Goal: Task Accomplishment & Management: Use online tool/utility

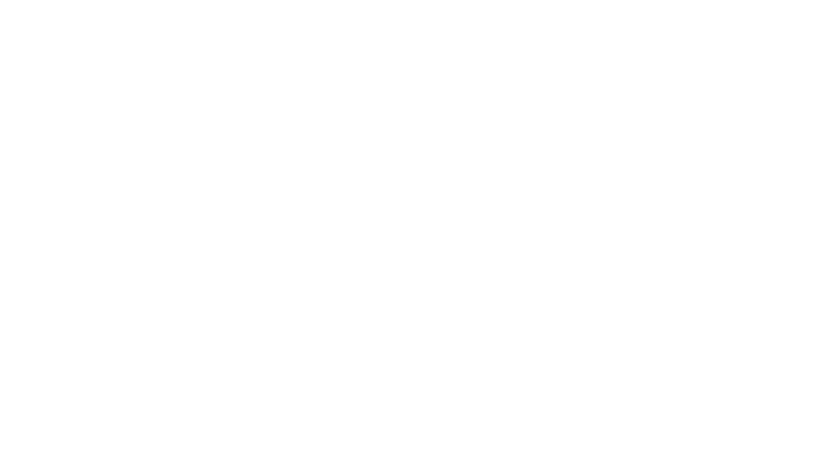
click at [802, 4] on html at bounding box center [415, 2] width 830 height 5
drag, startPoint x: 783, startPoint y: 4, endPoint x: 768, endPoint y: 4, distance: 15.2
click at [778, 4] on html at bounding box center [415, 2] width 830 height 5
drag, startPoint x: 68, startPoint y: 2, endPoint x: 264, endPoint y: 194, distance: 274.8
click at [206, 5] on html at bounding box center [415, 2] width 830 height 5
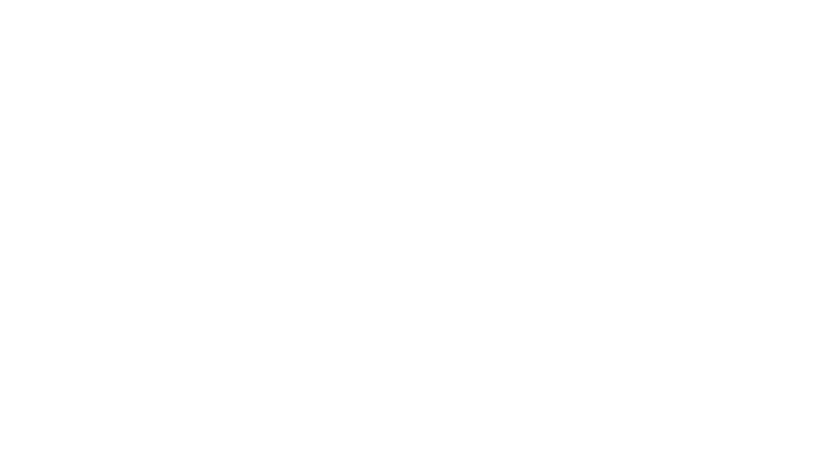
drag, startPoint x: 449, startPoint y: 21, endPoint x: 443, endPoint y: 207, distance: 186.5
click at [441, 5] on html at bounding box center [415, 2] width 830 height 5
drag, startPoint x: 494, startPoint y: 0, endPoint x: 460, endPoint y: 412, distance: 413.7
click at [460, 5] on html at bounding box center [415, 2] width 830 height 5
drag, startPoint x: 780, startPoint y: 0, endPoint x: 777, endPoint y: 131, distance: 131.2
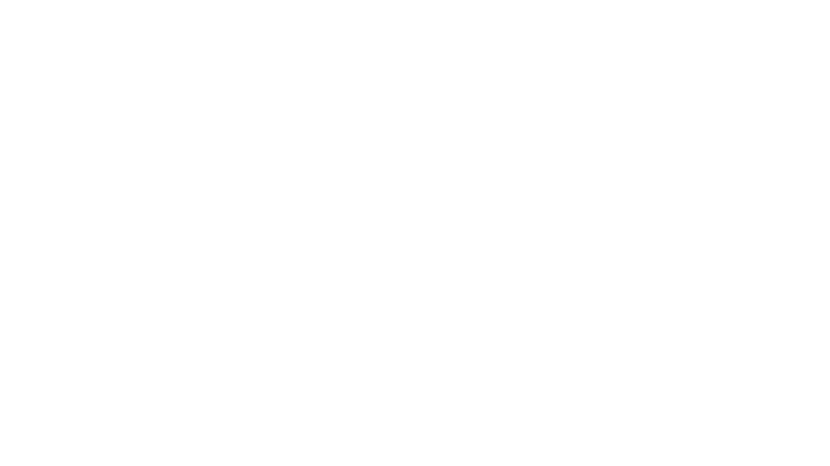
click at [781, 5] on html at bounding box center [415, 2] width 830 height 5
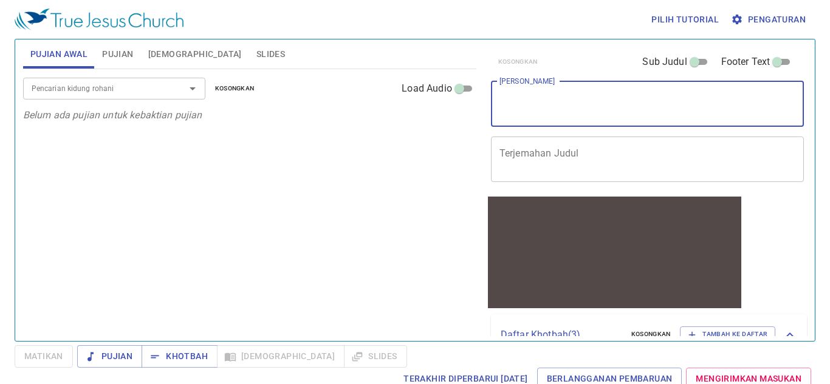
click at [542, 109] on textarea "[PERSON_NAME]" at bounding box center [647, 103] width 296 height 23
paste textarea ""Perjalanan Menuju Kekekalan“ (1 Kor 2:9)"
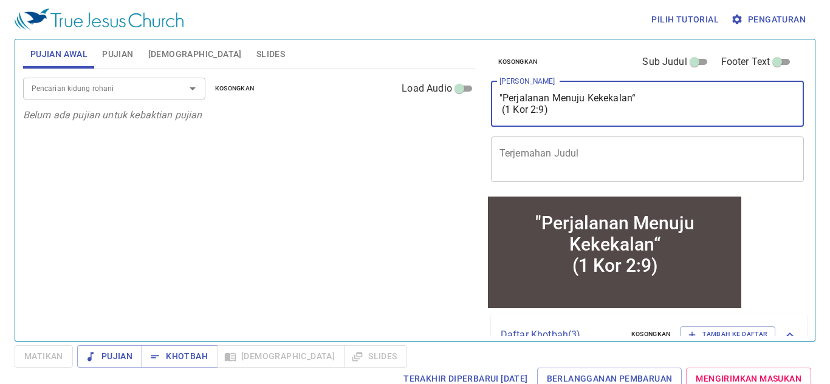
click at [499, 94] on textarea ""Perjalanan Menuju Kekekalan“ (1 Kor 2:9)" at bounding box center [647, 103] width 296 height 23
drag, startPoint x: 499, startPoint y: 94, endPoint x: 569, endPoint y: 126, distance: 77.7
click at [569, 126] on div ""Perjalanan Menuju Kekekalan“ (1 Kor 2:9) x Judul Khotbah" at bounding box center [647, 104] width 313 height 46
paste textarea "Pelajaran dari Kematian Saul (1 Taw 10:12-13"
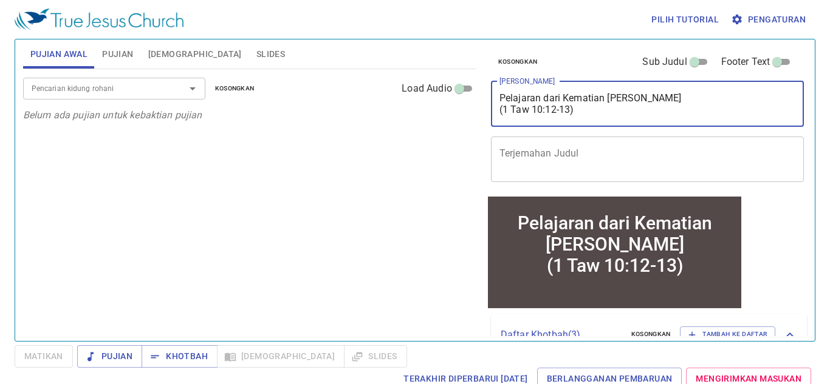
click at [499, 109] on textarea "Pelajaran dari Kematian Saul (1 Taw 10:12-13)" at bounding box center [647, 103] width 296 height 23
drag, startPoint x: 499, startPoint y: 109, endPoint x: 588, endPoint y: 109, distance: 89.9
click at [588, 109] on textarea "Pelajaran dari Kematian Saul (1 Taw 10:12-13)" at bounding box center [647, 103] width 296 height 23
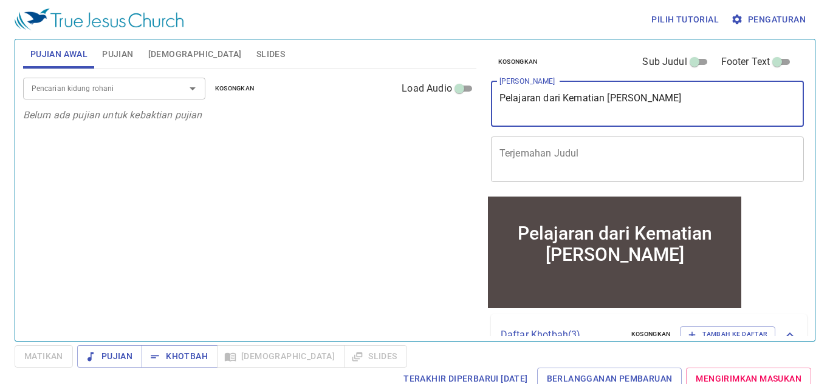
type textarea "Pelajaran dari Kematian Saul"
click at [570, 141] on div "x Terjemahan Judul" at bounding box center [647, 160] width 313 height 46
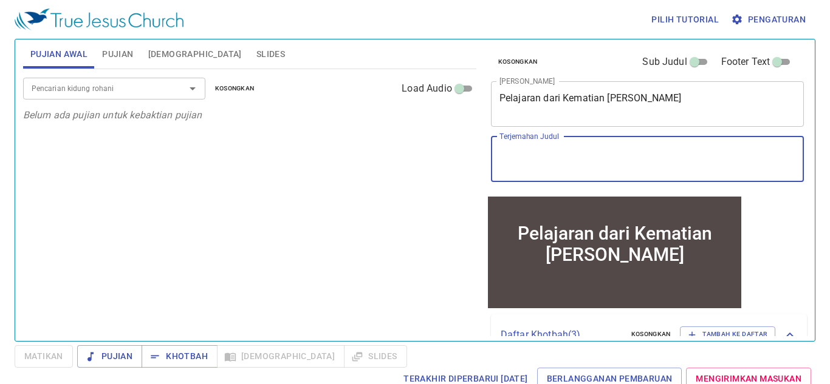
paste textarea "(1 Taw 10:12-13)"
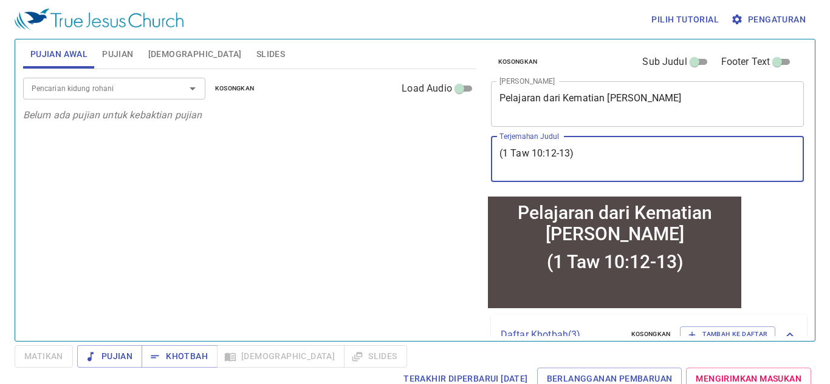
type textarea "(1 Taw 10:12-13)"
click at [564, 121] on div "Pelajaran dari Kematian Saul x Judul Khotbah" at bounding box center [647, 104] width 313 height 46
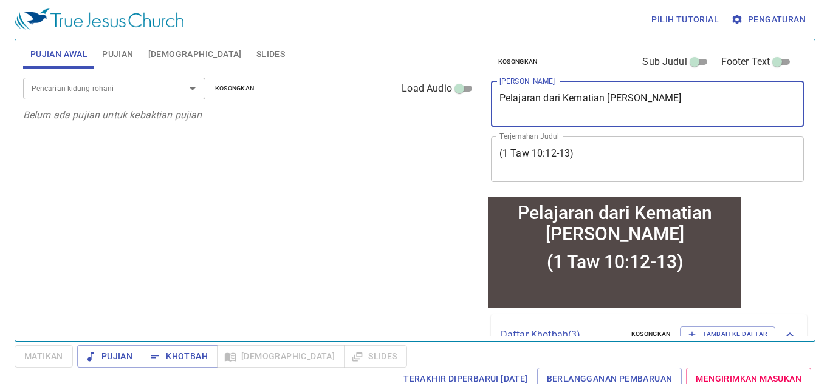
type textarea "Pelajaran dari Kematian Saul"
click at [126, 57] on span "Pujian" at bounding box center [117, 54] width 31 height 15
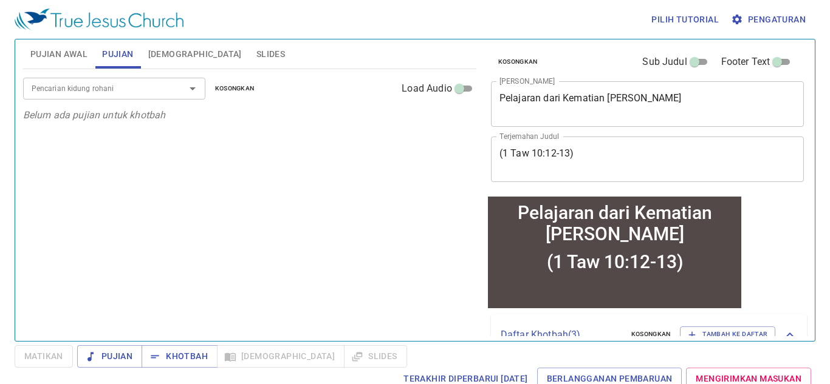
click at [126, 83] on input "Pencarian kidung rohani" at bounding box center [96, 88] width 139 height 14
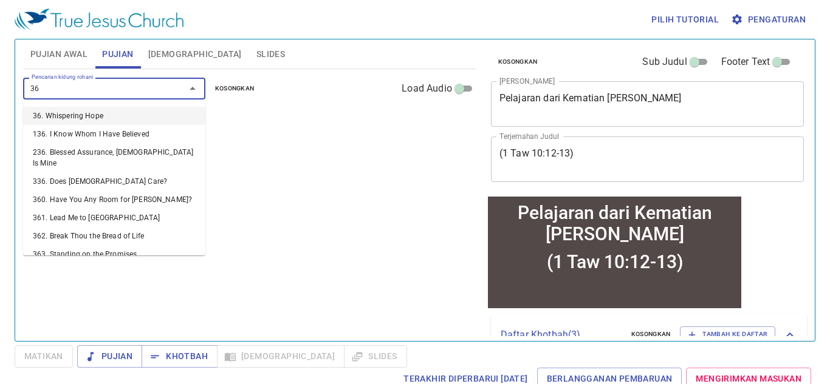
type input "364"
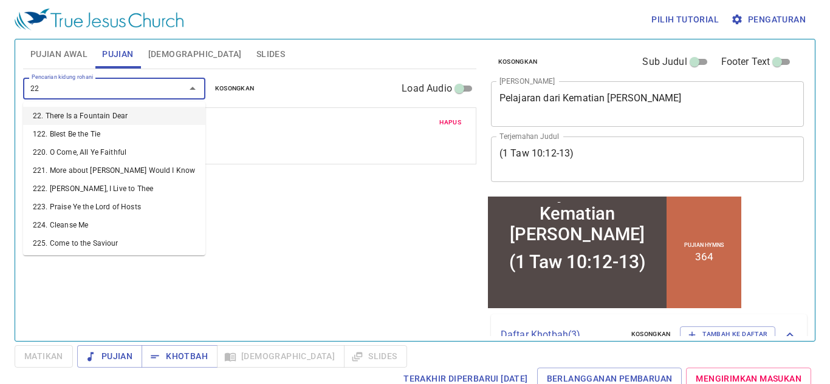
type input "228"
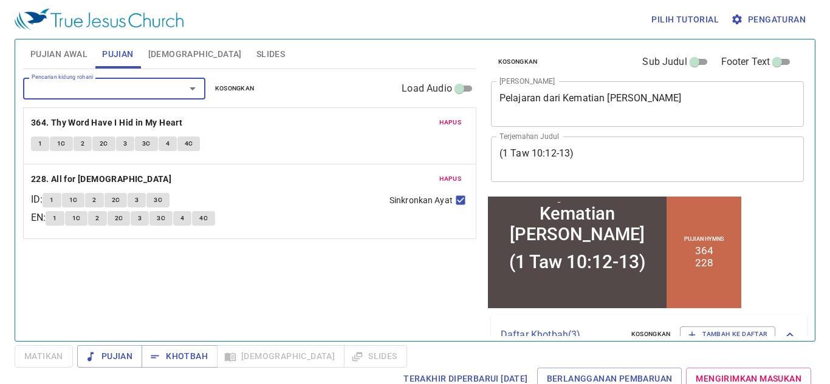
click at [256, 53] on span "Slides" at bounding box center [270, 54] width 29 height 15
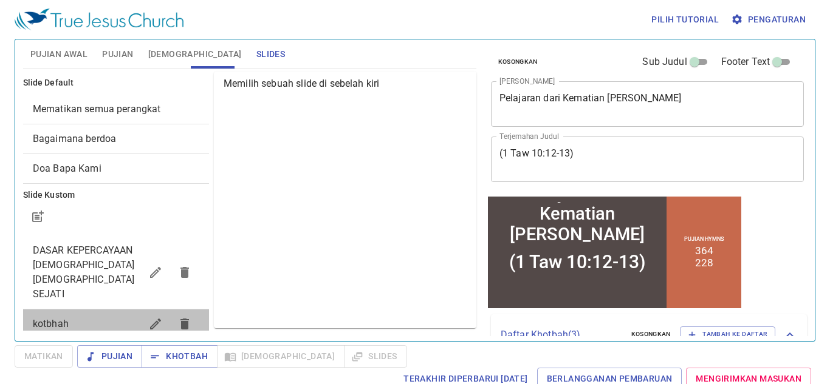
click at [117, 317] on span "kotbhah" at bounding box center [87, 324] width 108 height 15
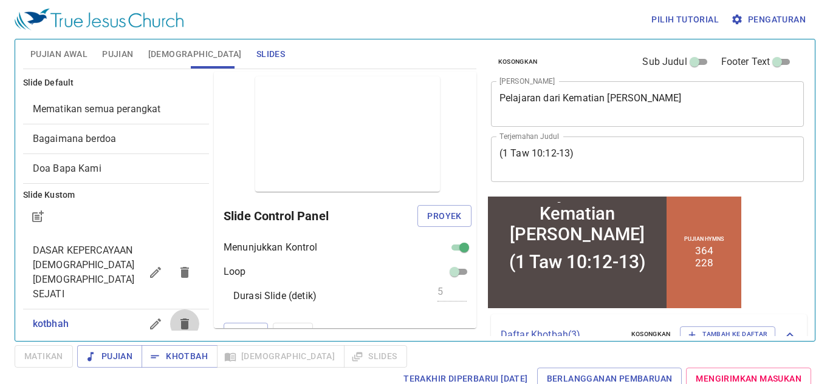
click at [187, 319] on icon "button" at bounding box center [184, 324] width 9 height 11
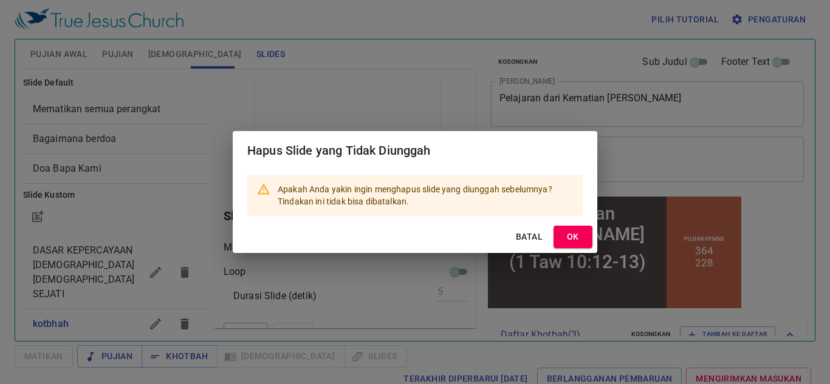
click at [579, 236] on span "OK" at bounding box center [572, 237] width 19 height 15
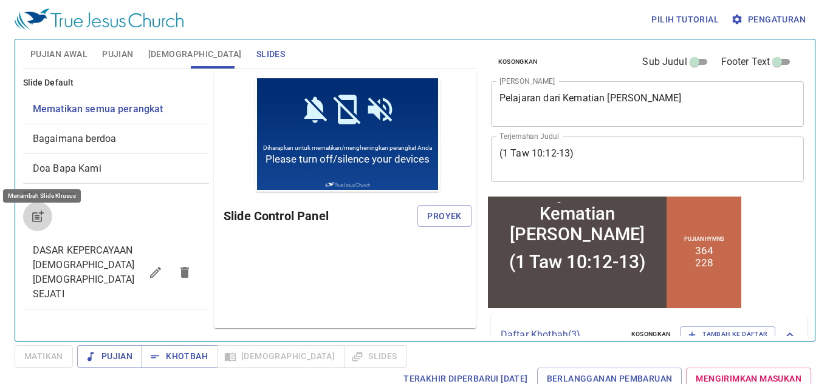
click at [44, 213] on icon "button" at bounding box center [37, 217] width 15 height 15
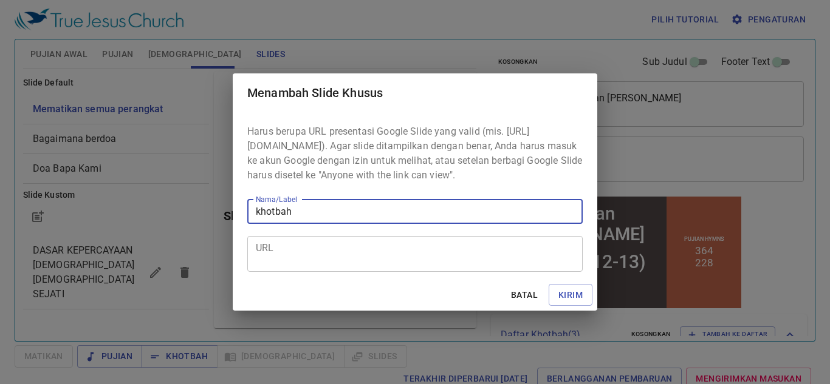
type input "khotbah"
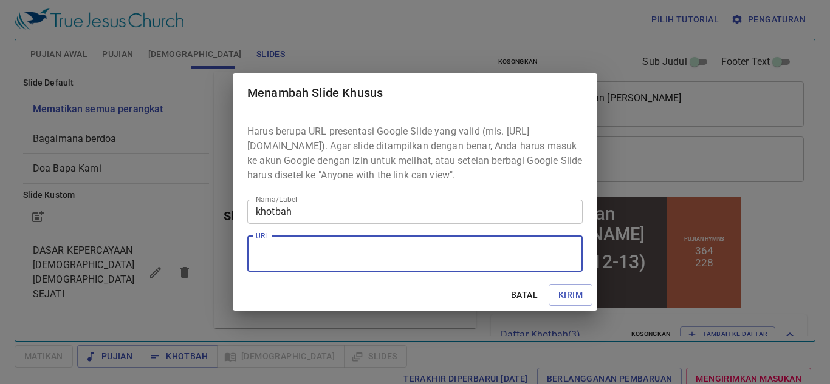
click at [521, 265] on textarea "URL" at bounding box center [415, 253] width 318 height 23
paste textarea "https://docs.google.com/presentation/d/14Jq_5lX9i75_wNyeVONIyqbB5CGxrSfr/edit?u…"
type textarea "https://docs.google.com/presentation/d/14Jq_5lX9i75_wNyeVONIyqbB5CGxrSfr/edit?u…"
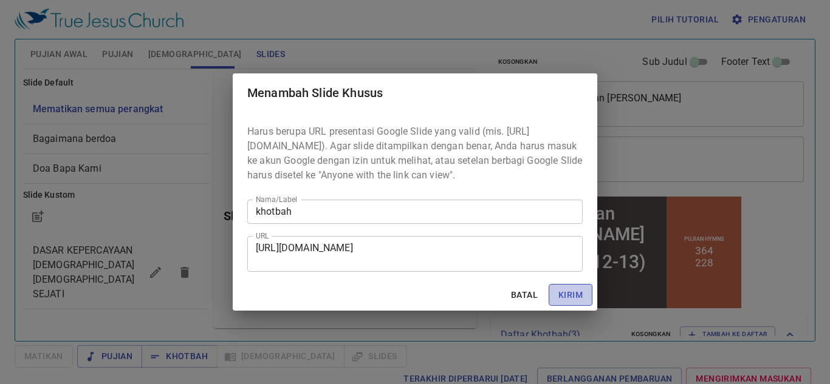
click at [571, 299] on span "Kirim" at bounding box center [570, 295] width 24 height 15
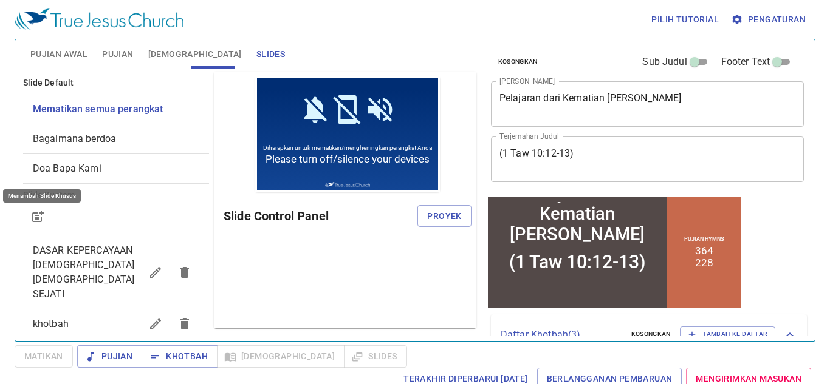
click at [114, 317] on span "khotbah" at bounding box center [87, 324] width 108 height 15
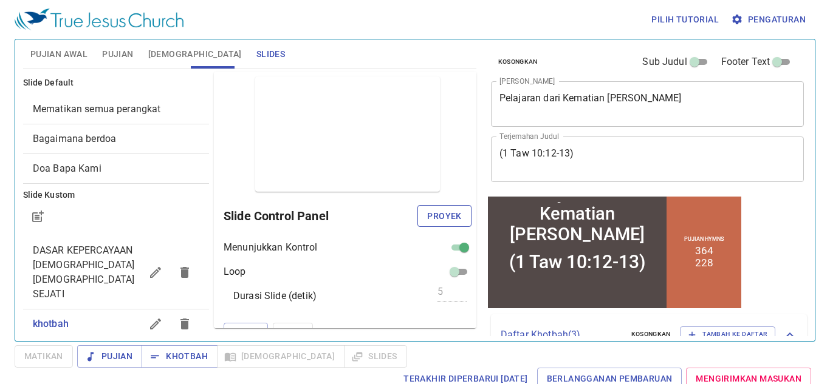
click at [428, 210] on span "Proyek" at bounding box center [444, 216] width 34 height 15
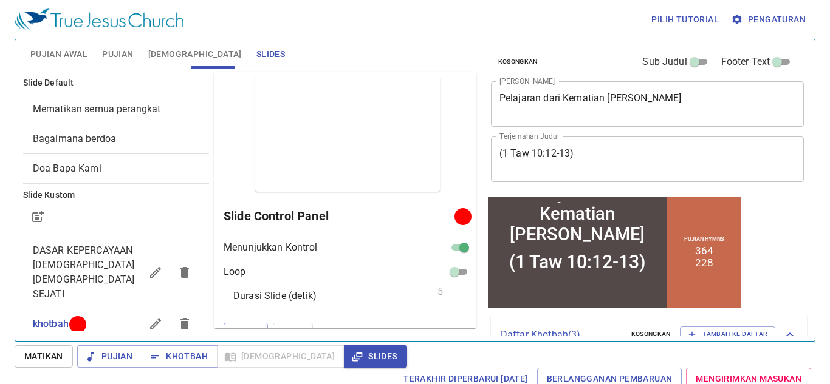
click at [36, 350] on span "Matikan" at bounding box center [43, 356] width 39 height 15
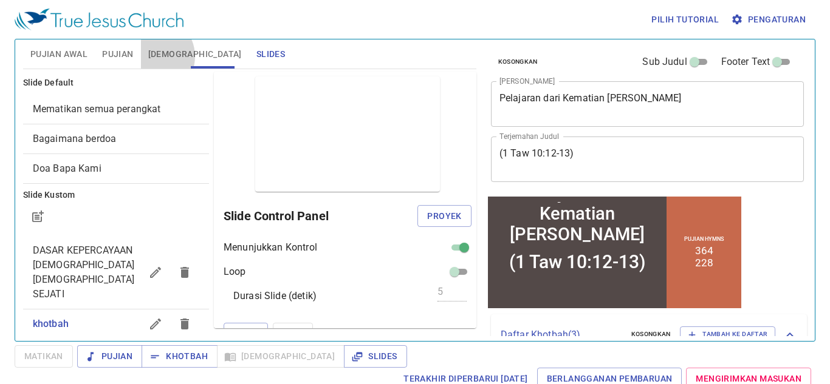
click at [151, 56] on span "[DEMOGRAPHIC_DATA]" at bounding box center [195, 54] width 94 height 15
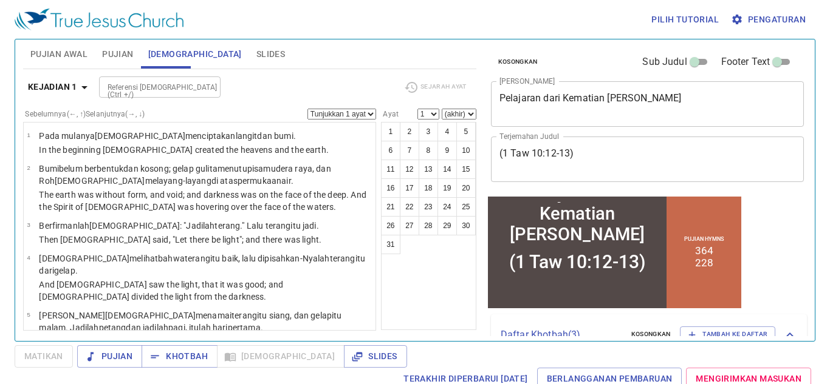
click at [125, 55] on span "Pujian" at bounding box center [117, 54] width 31 height 15
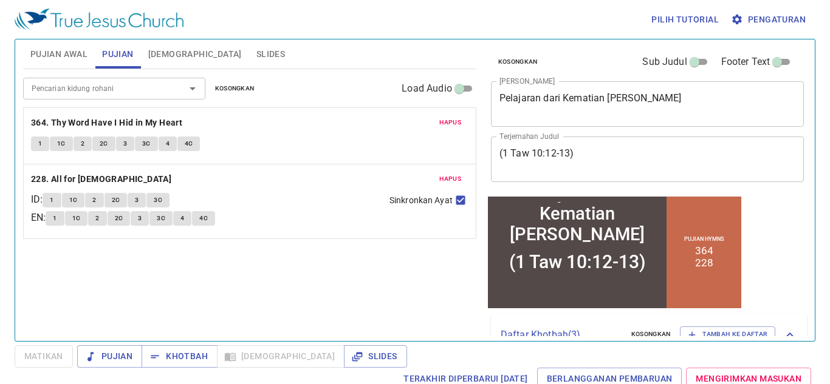
click at [249, 43] on button "Slides" at bounding box center [270, 53] width 43 height 29
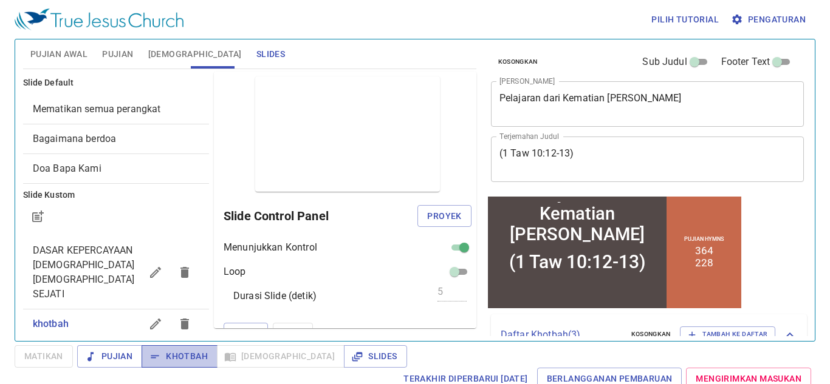
click at [188, 355] on span "Khotbah" at bounding box center [179, 356] width 56 height 15
click at [73, 53] on span "Pujian Awal" at bounding box center [58, 54] width 57 height 15
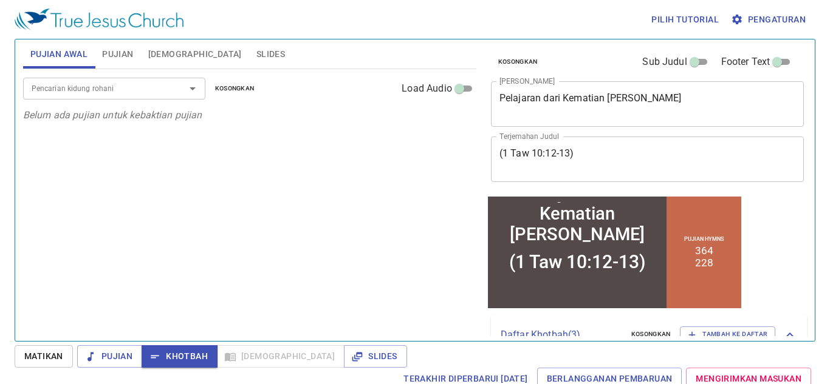
click at [109, 63] on button "Pujian" at bounding box center [118, 53] width 46 height 29
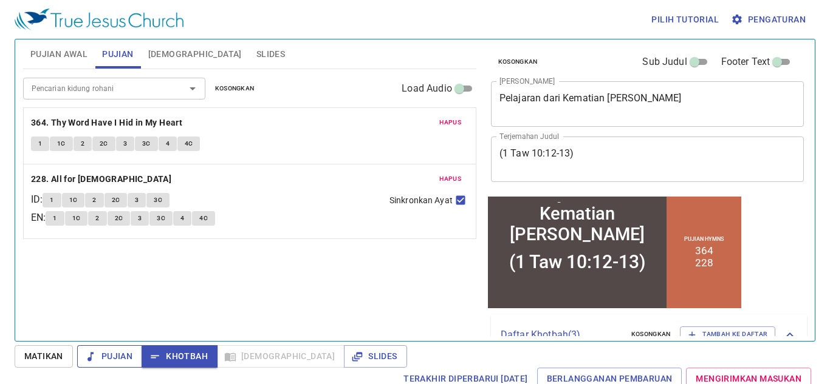
click at [102, 358] on span "Pujian" at bounding box center [110, 356] width 46 height 15
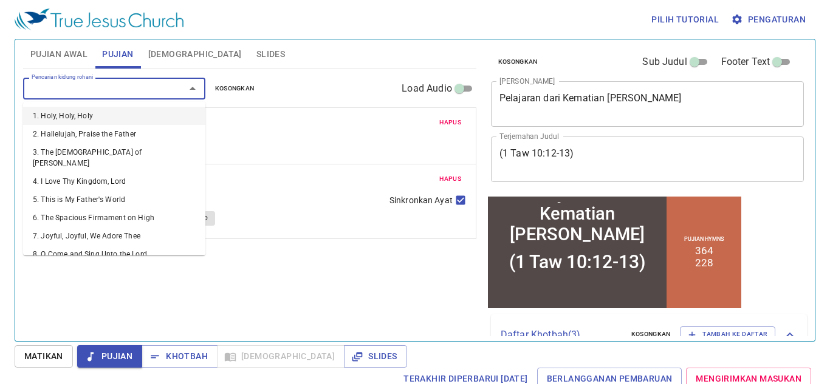
click at [89, 86] on input "Pencarian kidung rohani" at bounding box center [96, 88] width 139 height 14
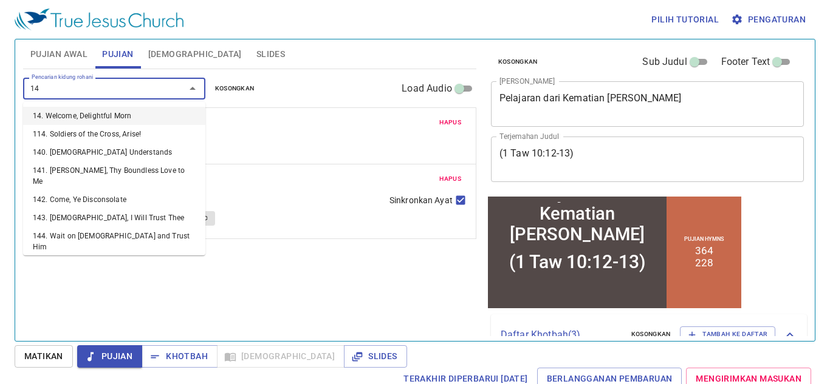
type input "142"
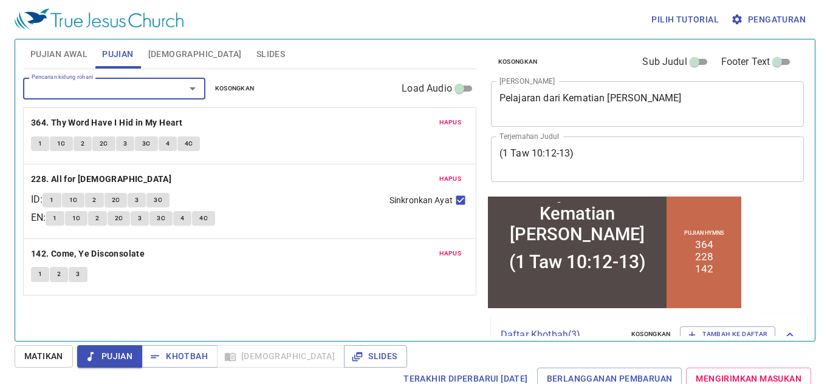
click at [460, 253] on span "Hapus" at bounding box center [450, 253] width 22 height 11
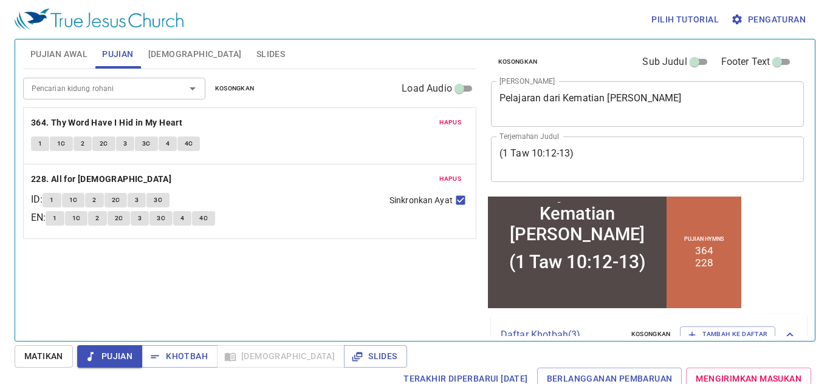
click at [72, 60] on span "Pujian Awal" at bounding box center [58, 54] width 57 height 15
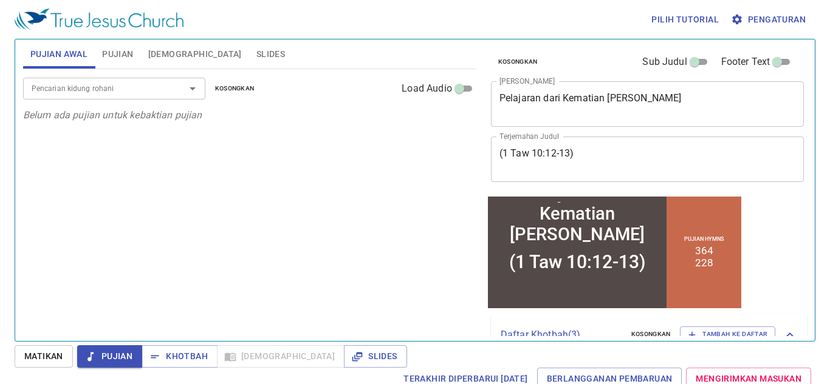
click at [99, 88] on input "Pencarian kidung rohani" at bounding box center [96, 88] width 139 height 14
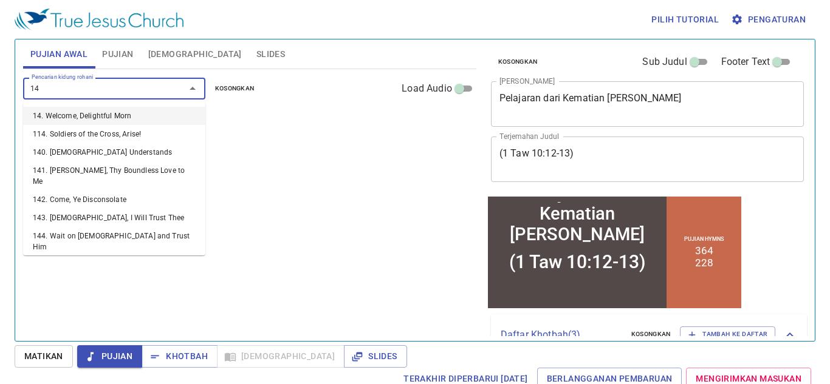
type input "142"
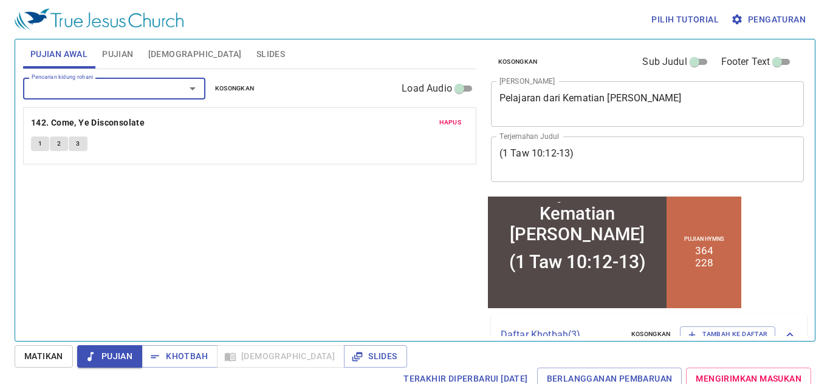
click at [42, 142] on button "1" at bounding box center [40, 144] width 18 height 15
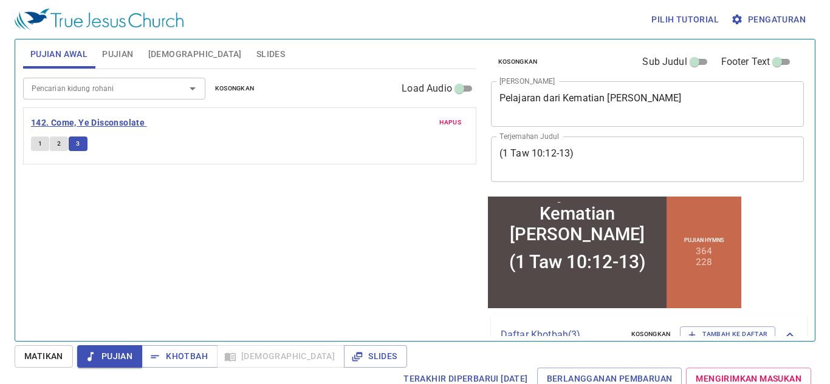
click at [132, 123] on b "142. Come, Ye Disconsolate" at bounding box center [88, 122] width 114 height 15
click at [168, 81] on div at bounding box center [184, 88] width 32 height 17
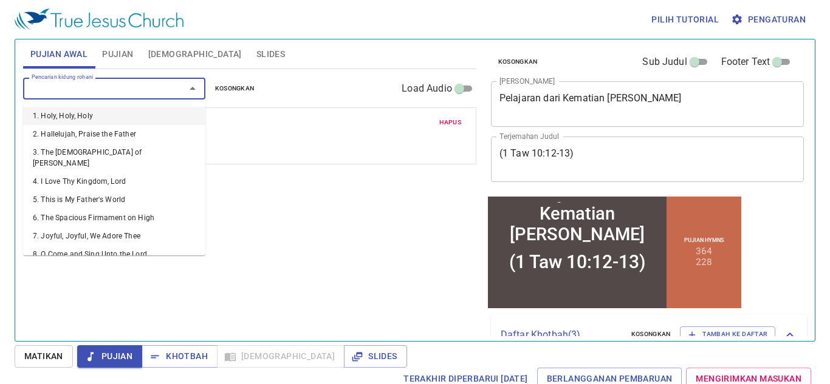
click at [70, 88] on input "Pencarian kidung rohani" at bounding box center [96, 88] width 139 height 14
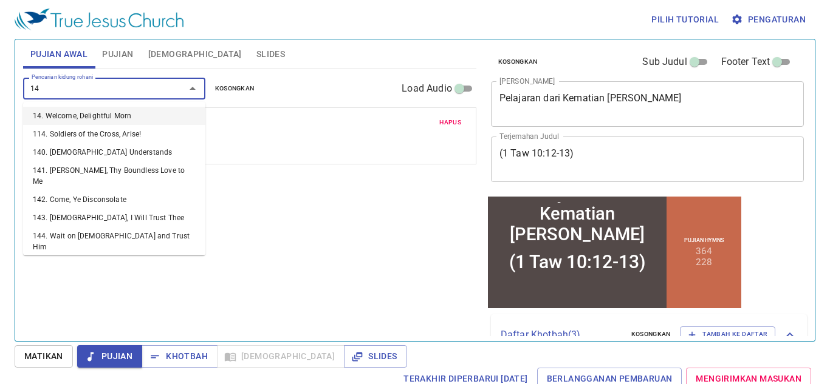
type input "140"
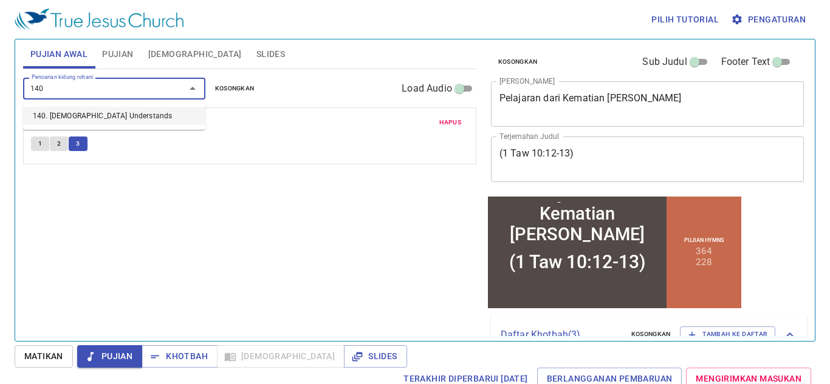
click at [86, 111] on li "140. God Understands" at bounding box center [114, 116] width 182 height 18
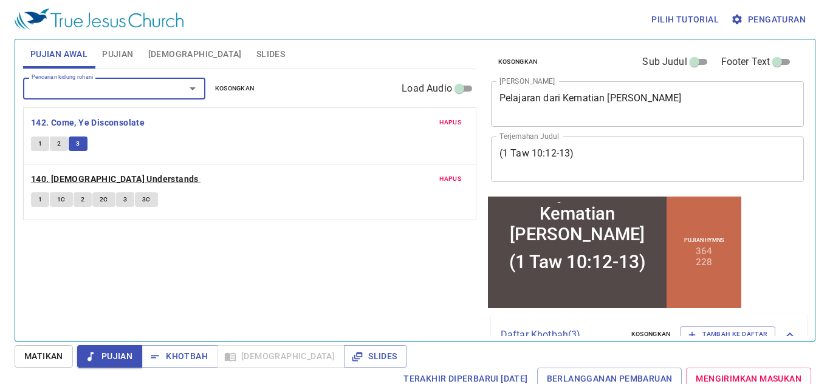
click at [46, 183] on b "140. God Understands" at bounding box center [115, 179] width 168 height 15
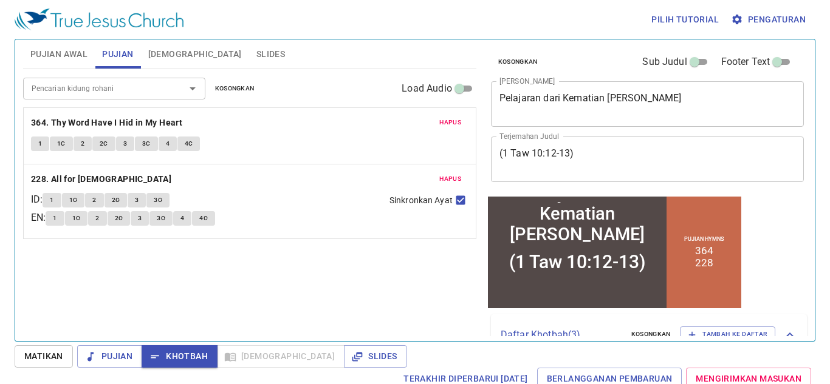
click at [256, 52] on span "Slides" at bounding box center [270, 54] width 29 height 15
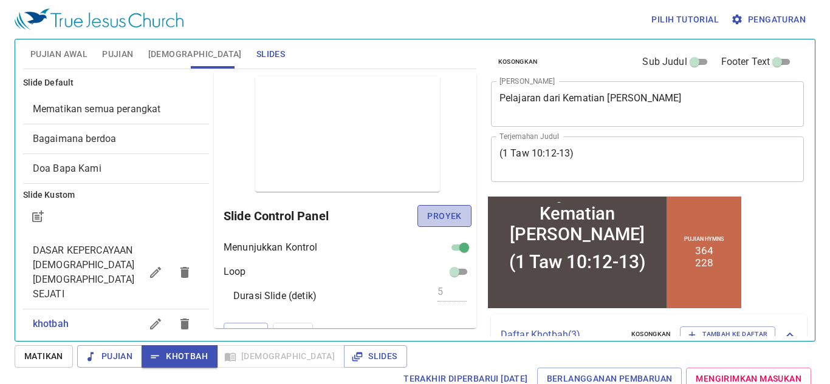
click at [449, 207] on button "Proyek" at bounding box center [443, 216] width 53 height 22
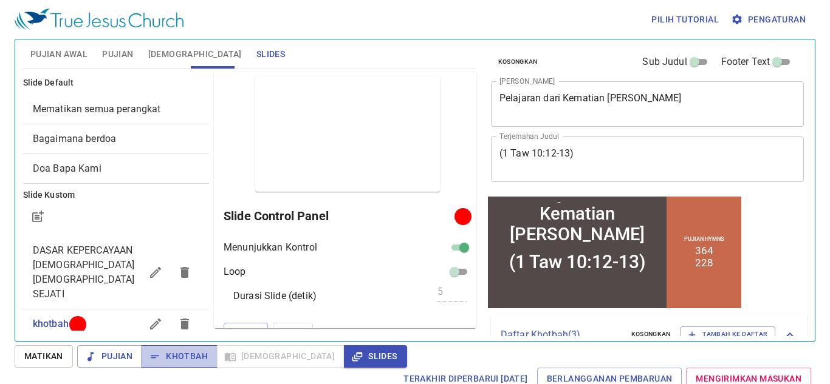
click at [169, 359] on span "Khotbah" at bounding box center [179, 356] width 56 height 15
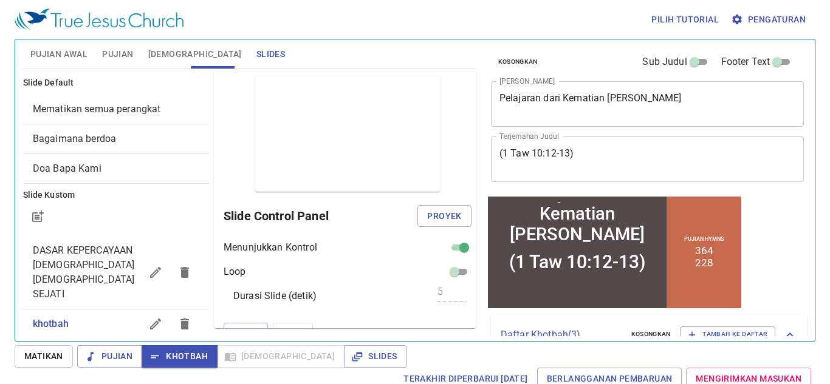
click at [344, 346] on button "Slides" at bounding box center [375, 357] width 63 height 22
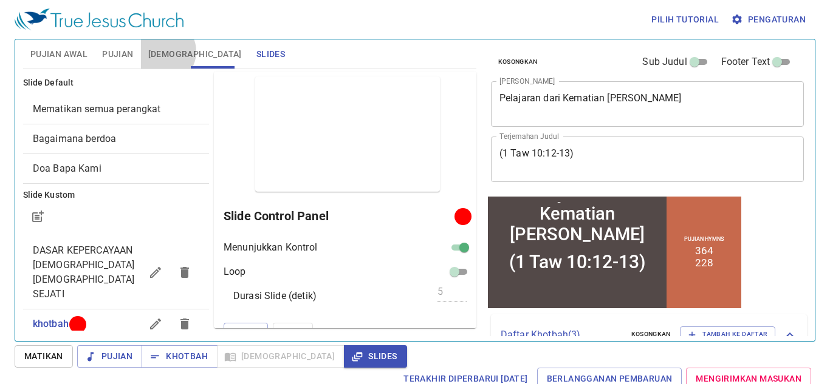
click at [164, 52] on span "[DEMOGRAPHIC_DATA]" at bounding box center [195, 54] width 94 height 15
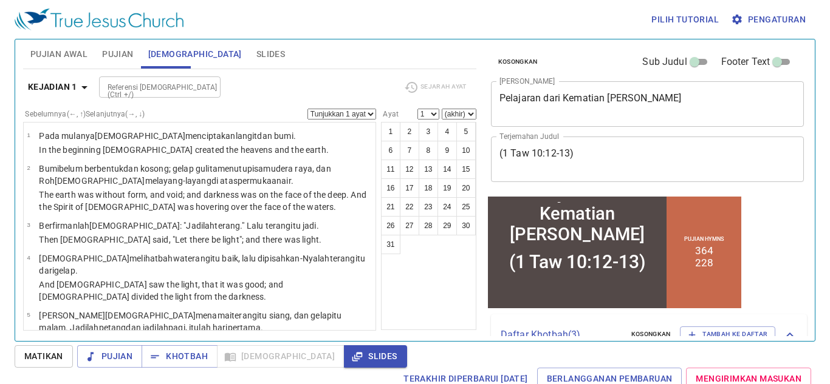
click at [78, 87] on icon "button" at bounding box center [84, 87] width 15 height 15
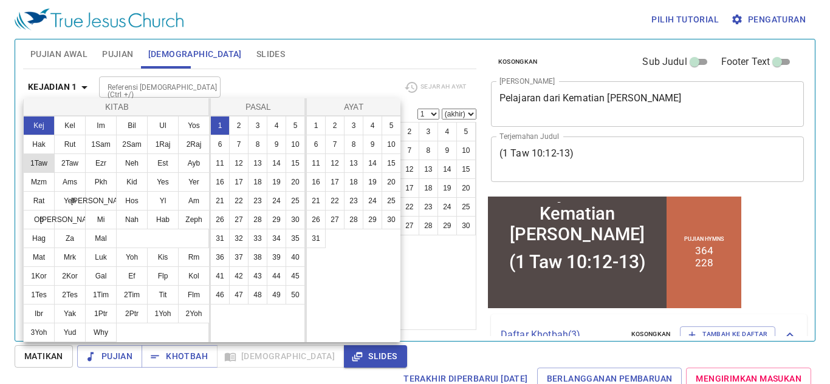
click at [37, 165] on button "1Taw" at bounding box center [39, 163] width 32 height 19
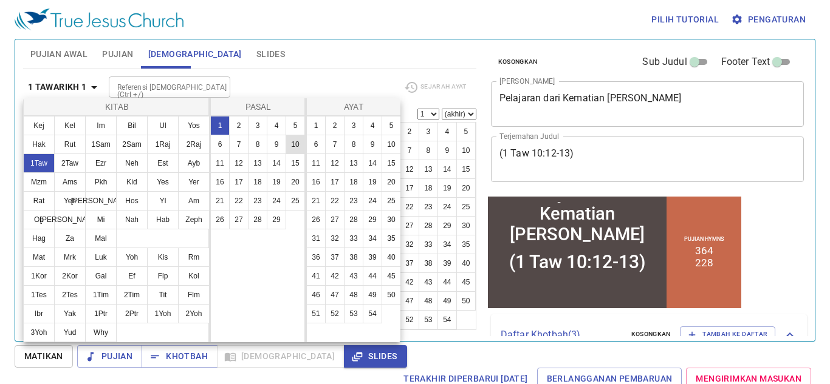
click at [293, 146] on button "10" at bounding box center [294, 144] width 19 height 19
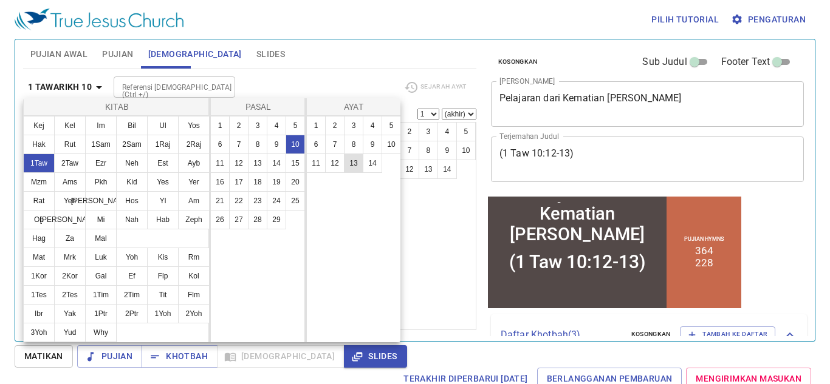
click at [353, 159] on button "13" at bounding box center [353, 163] width 19 height 19
select select "13"
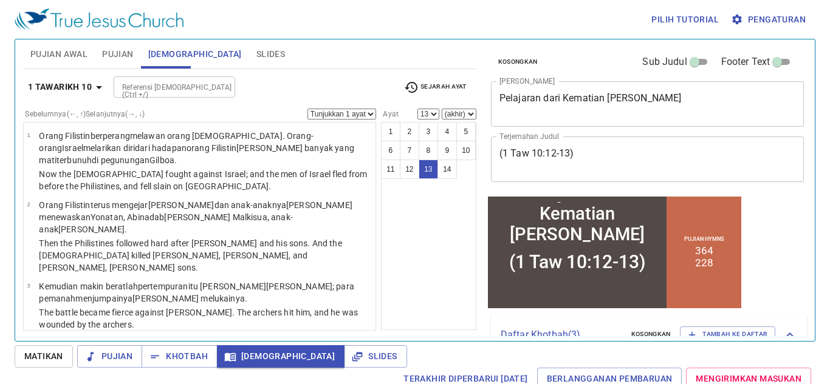
scroll to position [1, 0]
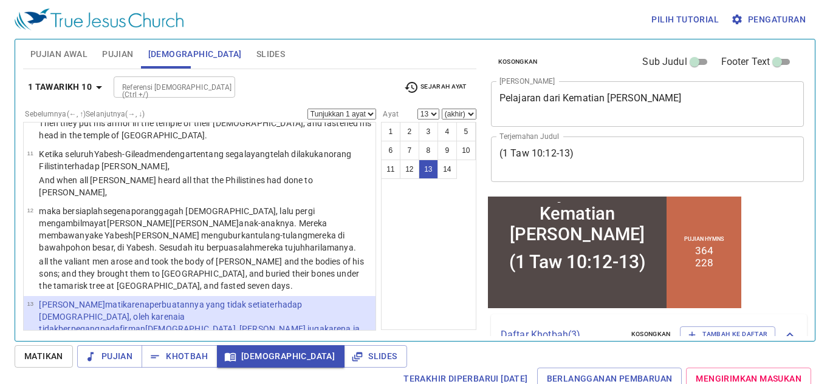
select select "14"
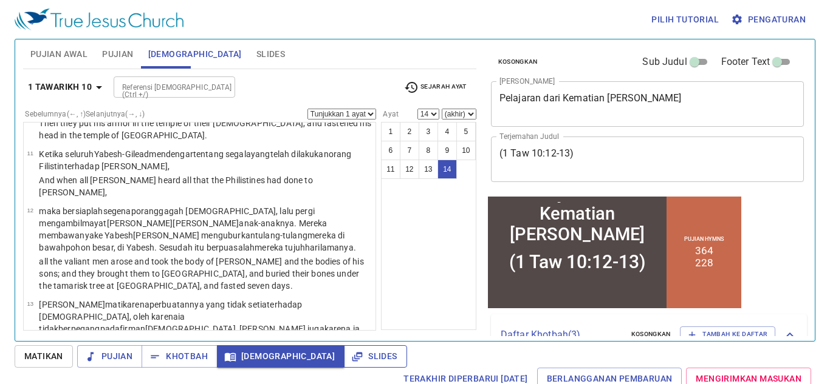
click at [353, 352] on span "Slides" at bounding box center [374, 356] width 43 height 15
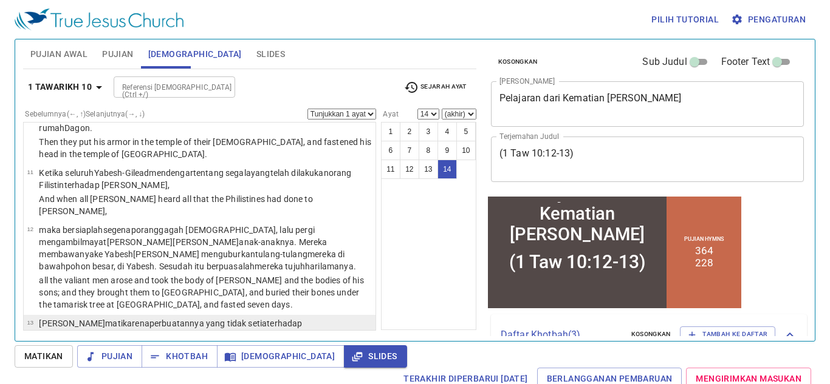
scroll to position [690, 0]
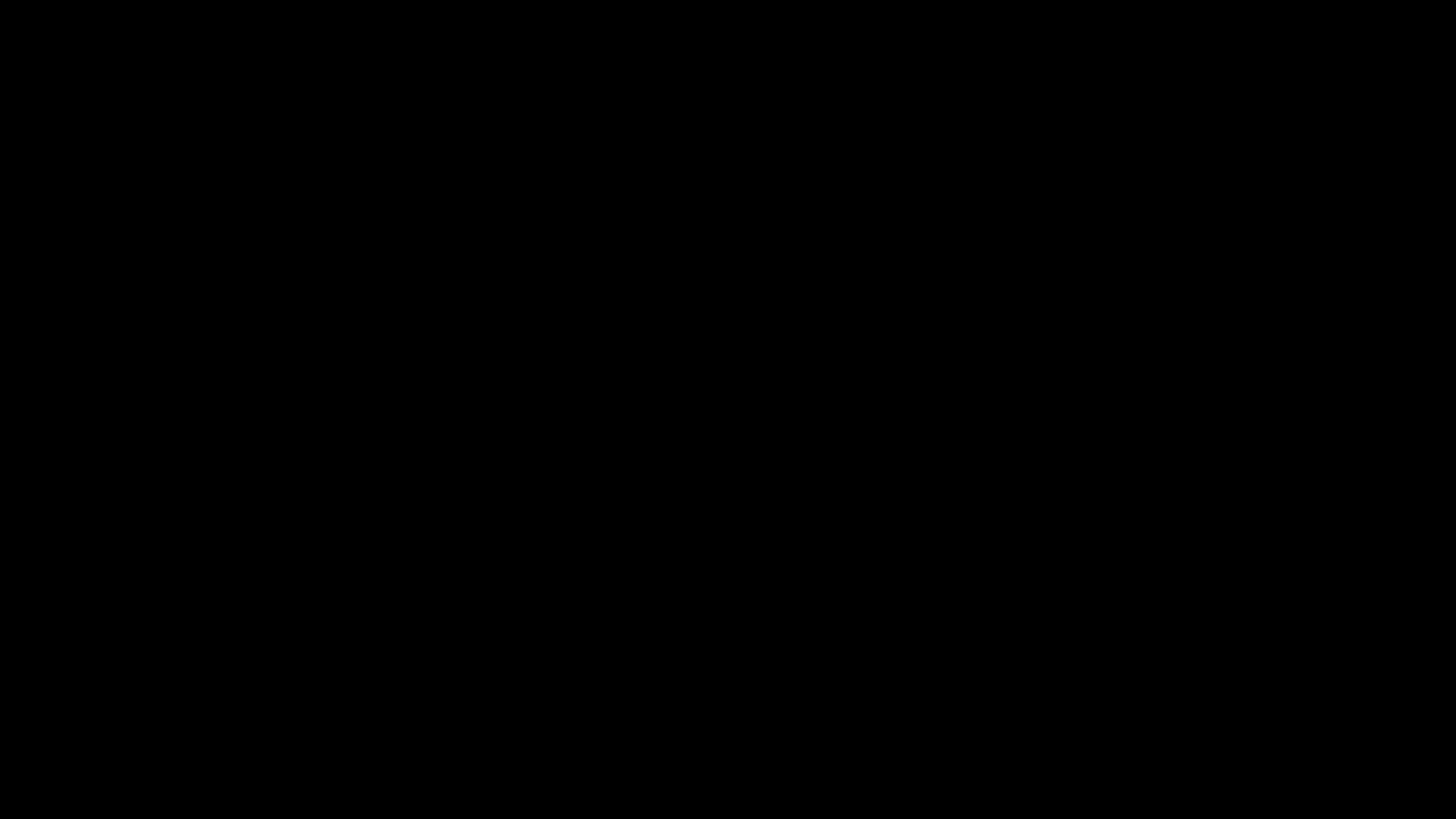
click at [6, 591] on div at bounding box center [728, 410] width 1456 height 819
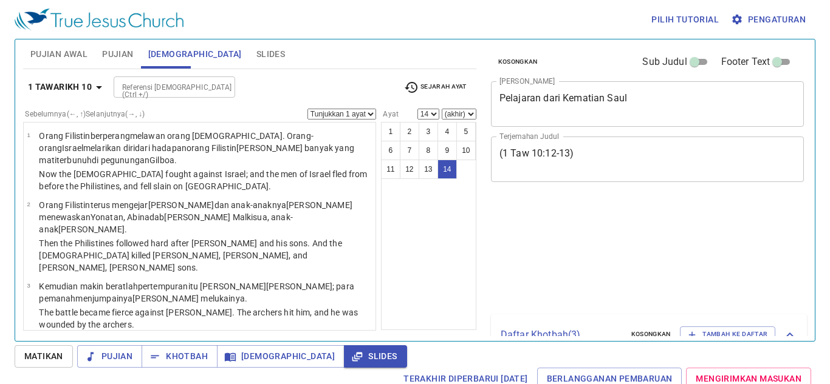
select select "14"
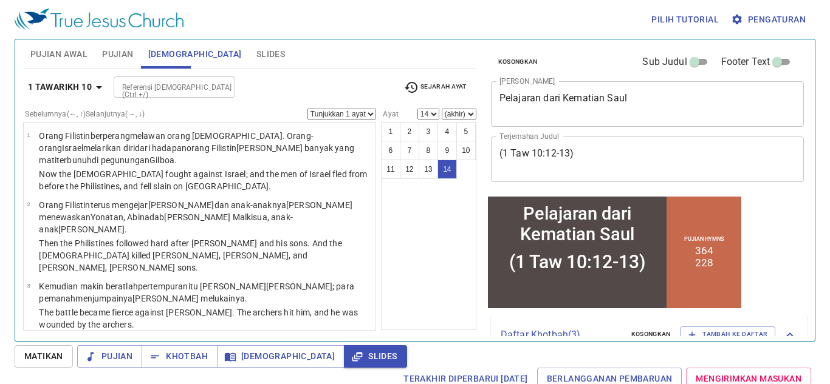
scroll to position [675, 0]
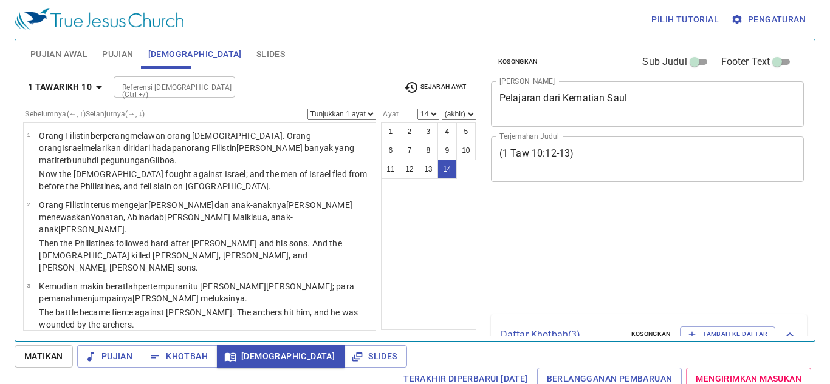
select select "14"
select select "13"
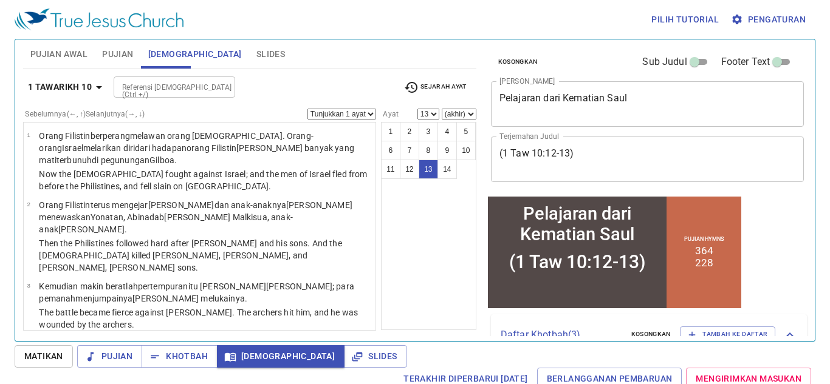
scroll to position [723, 0]
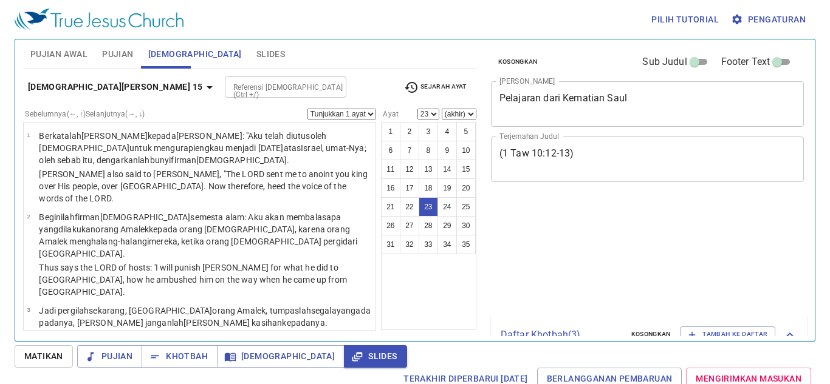
select select "23"
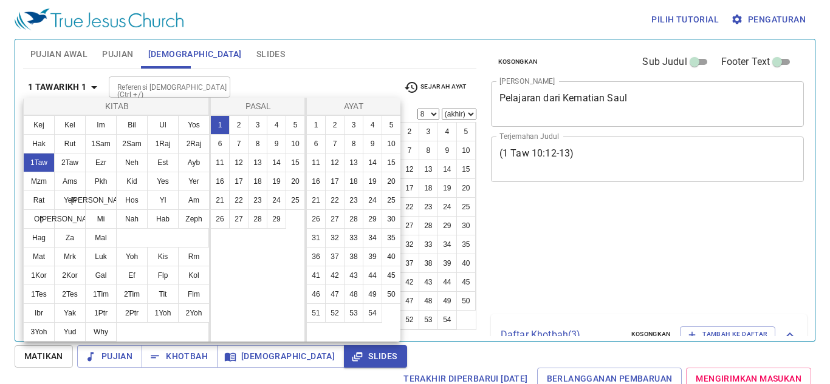
select select "8"
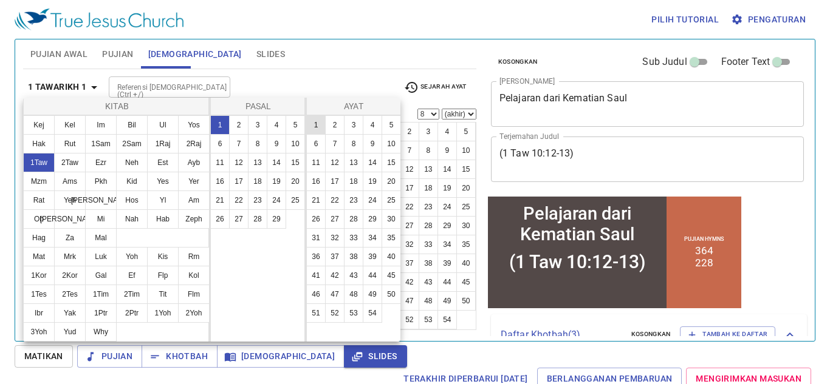
click at [291, 143] on button "10" at bounding box center [294, 143] width 19 height 19
click at [295, 141] on button "10" at bounding box center [294, 143] width 19 height 19
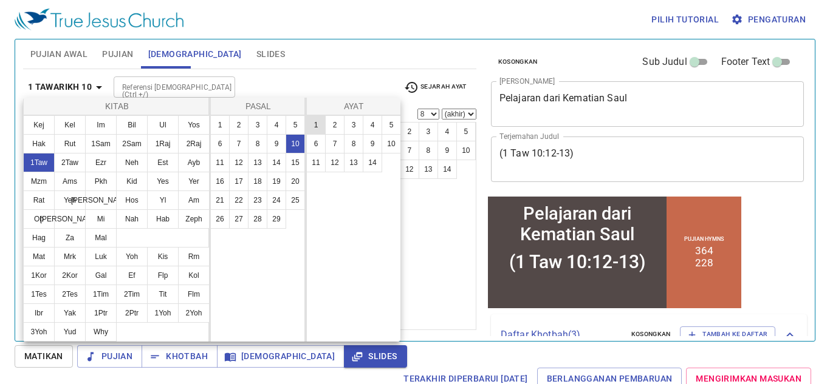
scroll to position [1, 0]
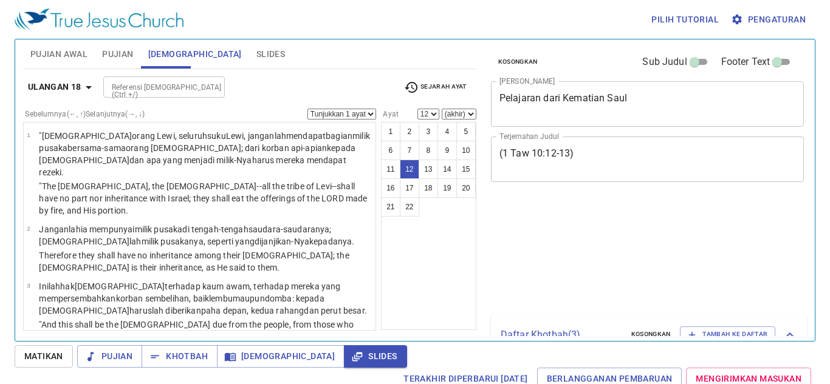
select select "12"
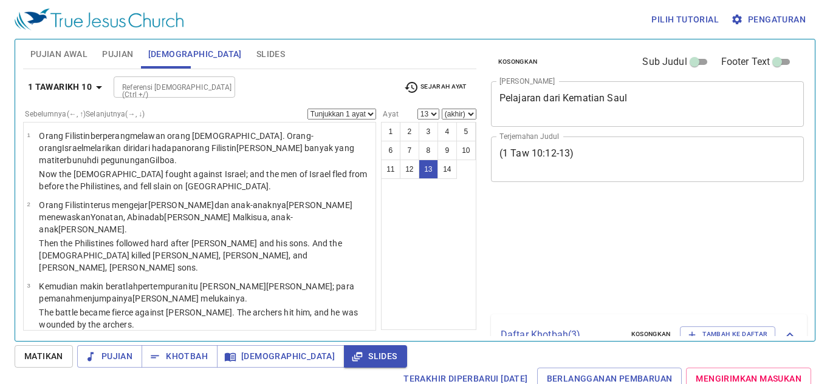
select select "13"
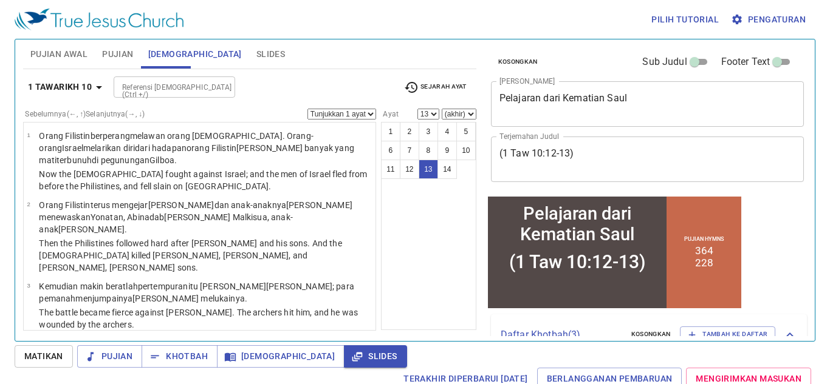
scroll to position [723, 0]
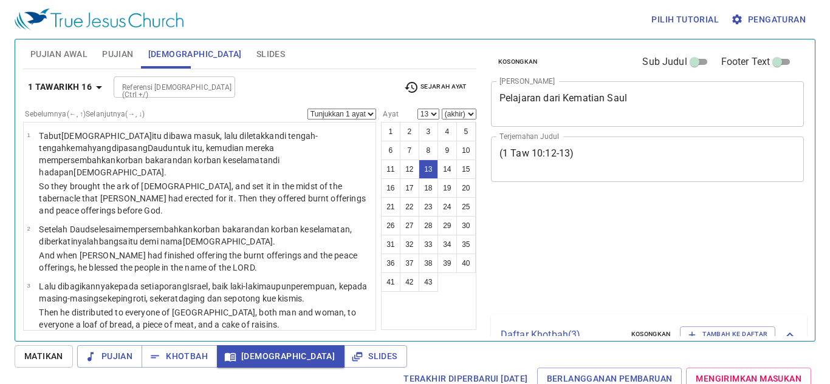
select select "13"
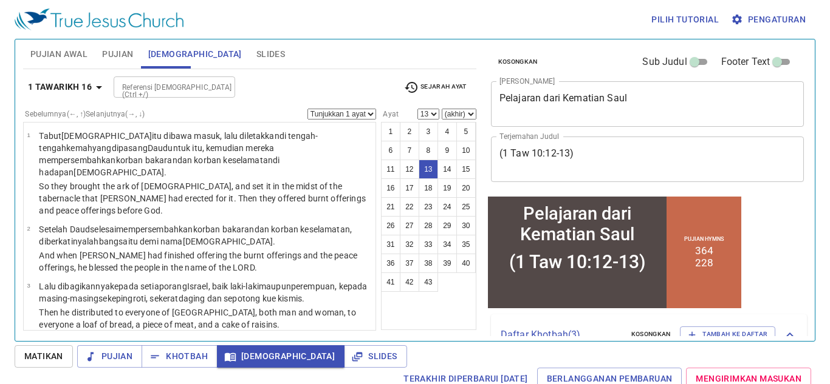
click at [75, 89] on b "1 Tawarikh 16" at bounding box center [60, 87] width 64 height 15
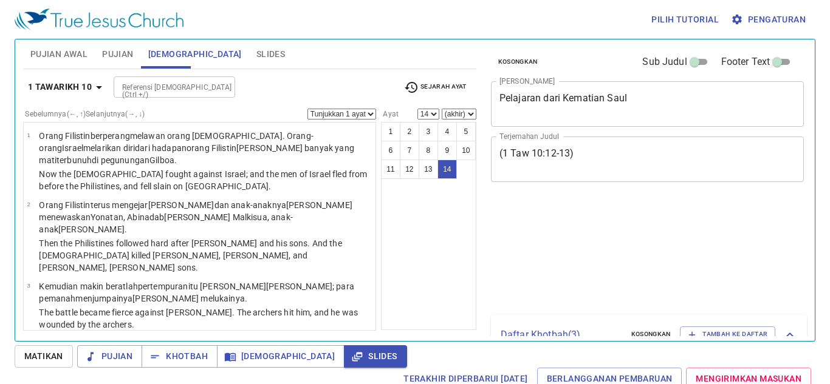
select select "14"
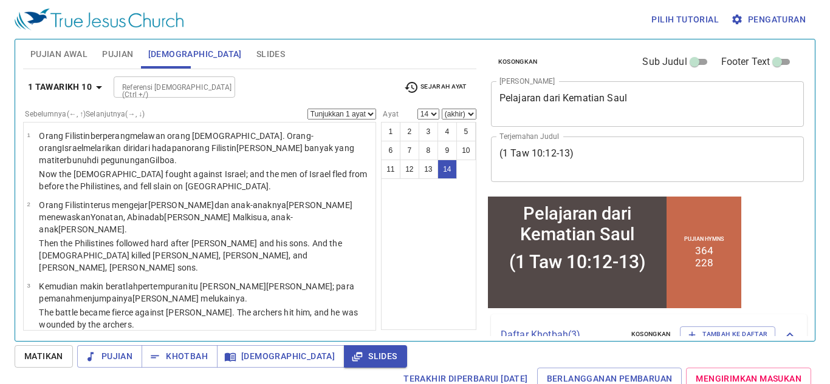
scroll to position [723, 0]
